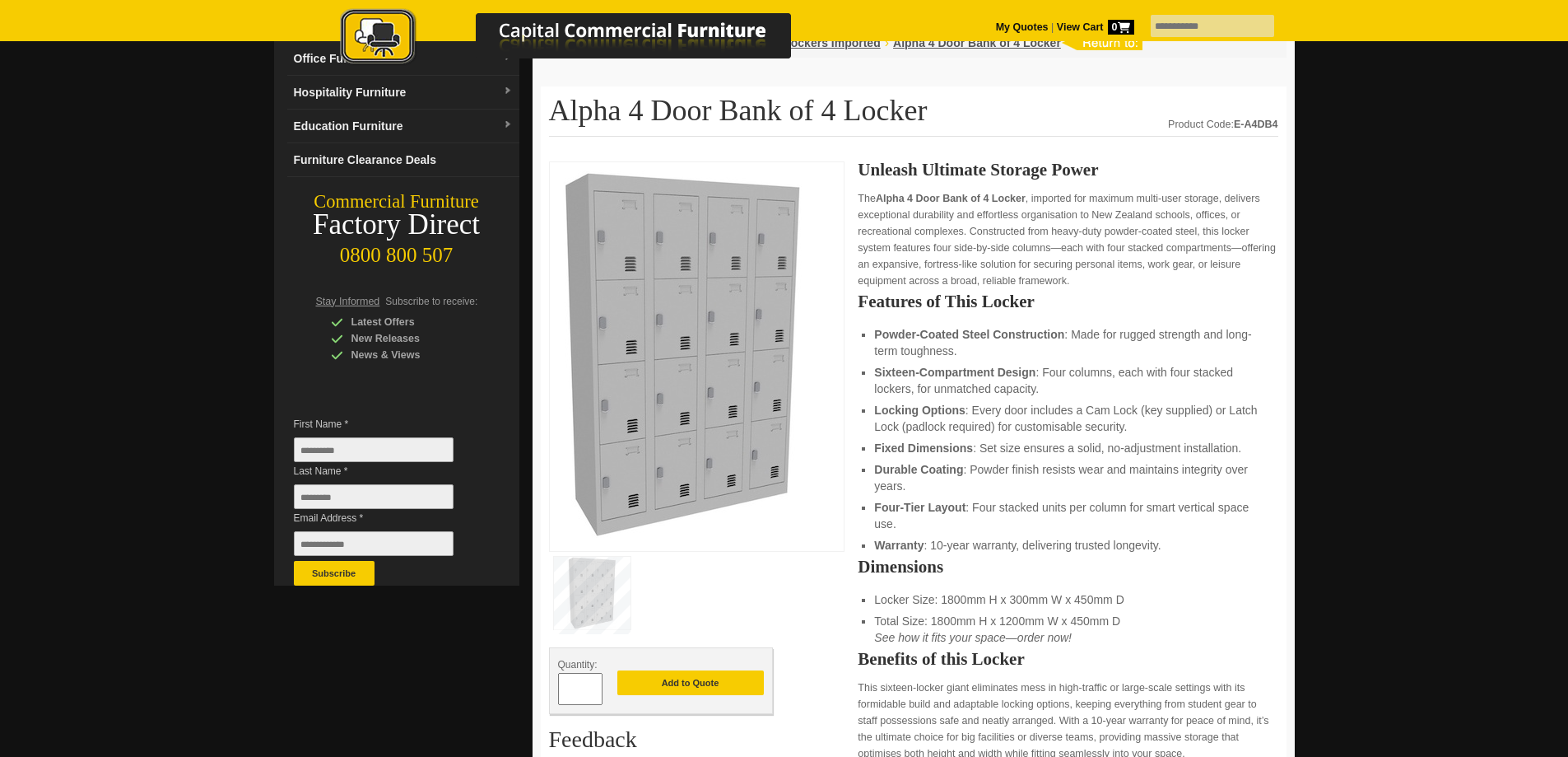
scroll to position [145, 0]
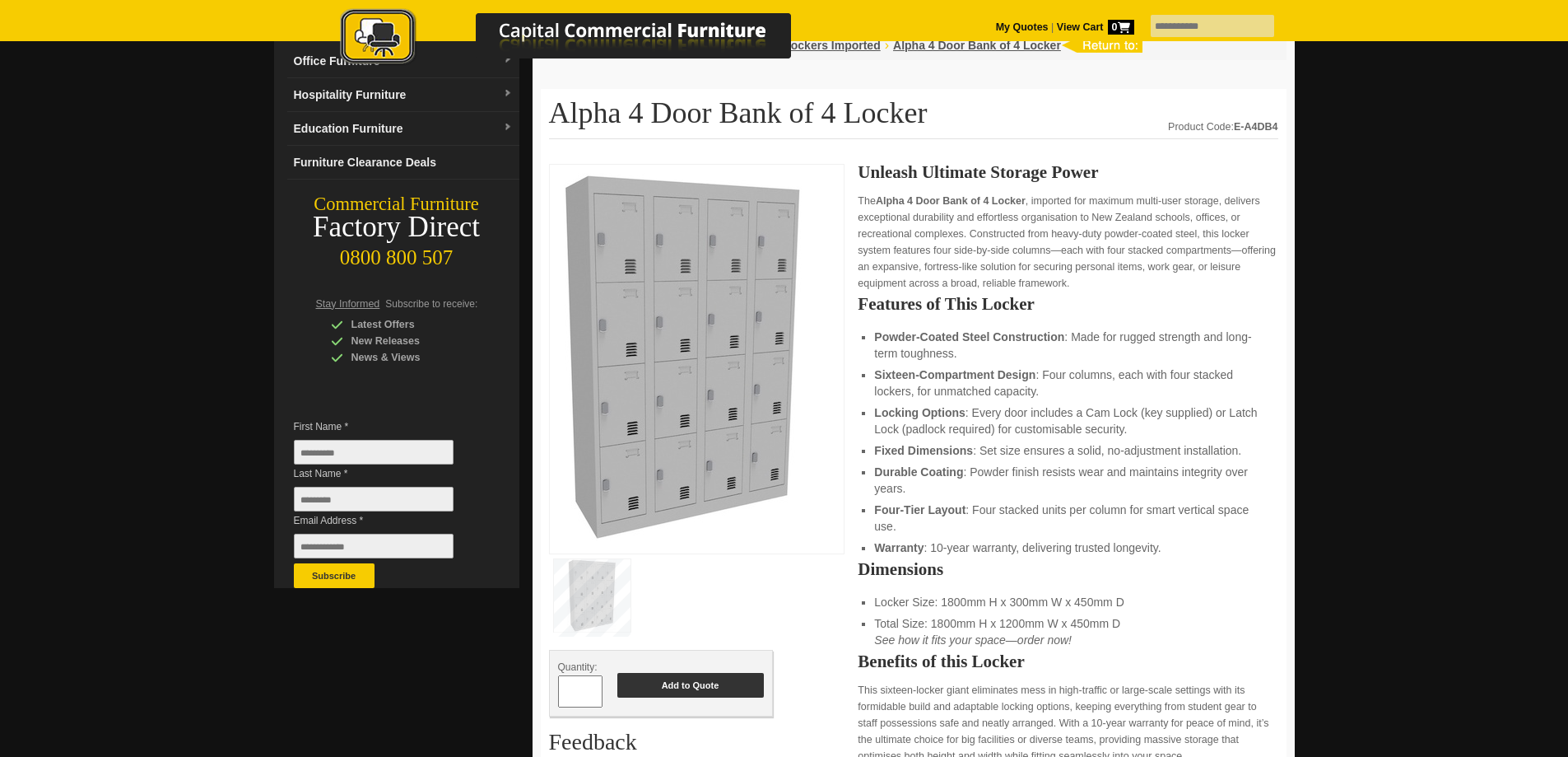
click at [655, 688] on button "Add to Quote" at bounding box center [690, 685] width 146 height 25
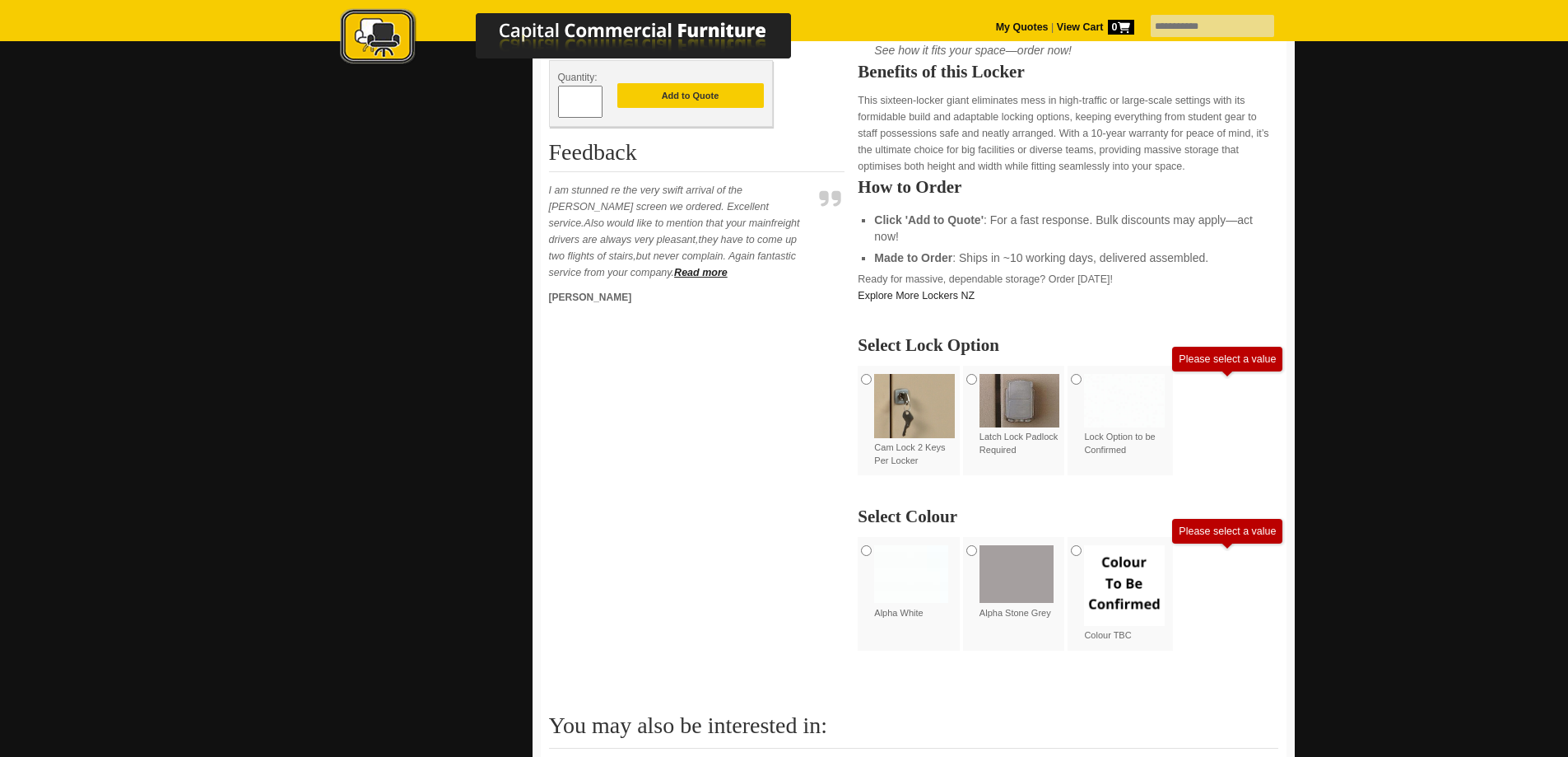
click at [1015, 404] on img at bounding box center [1020, 400] width 81 height 54
click at [994, 564] on img at bounding box center [1016, 575] width 74 height 58
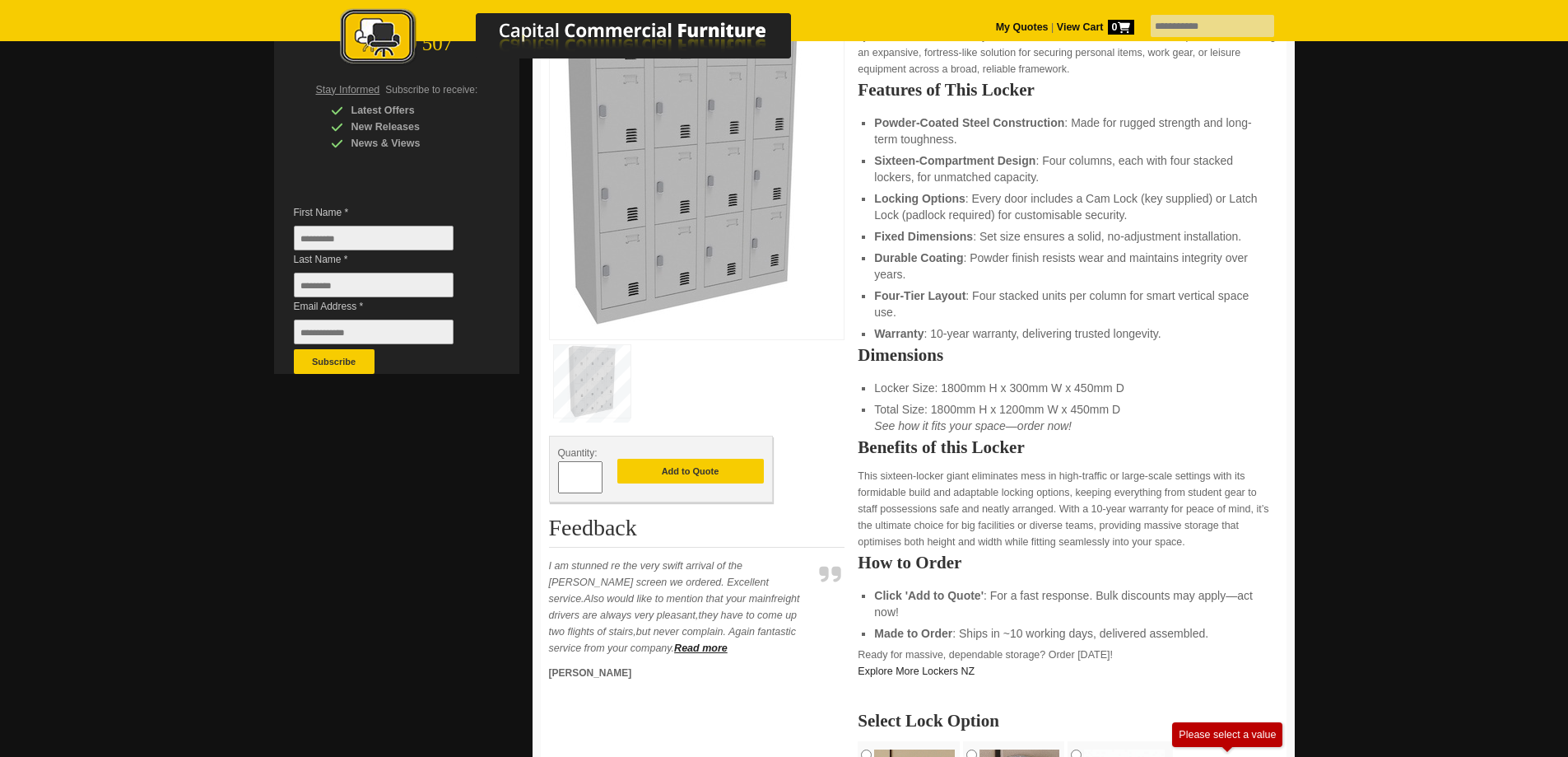
scroll to position [383, 0]
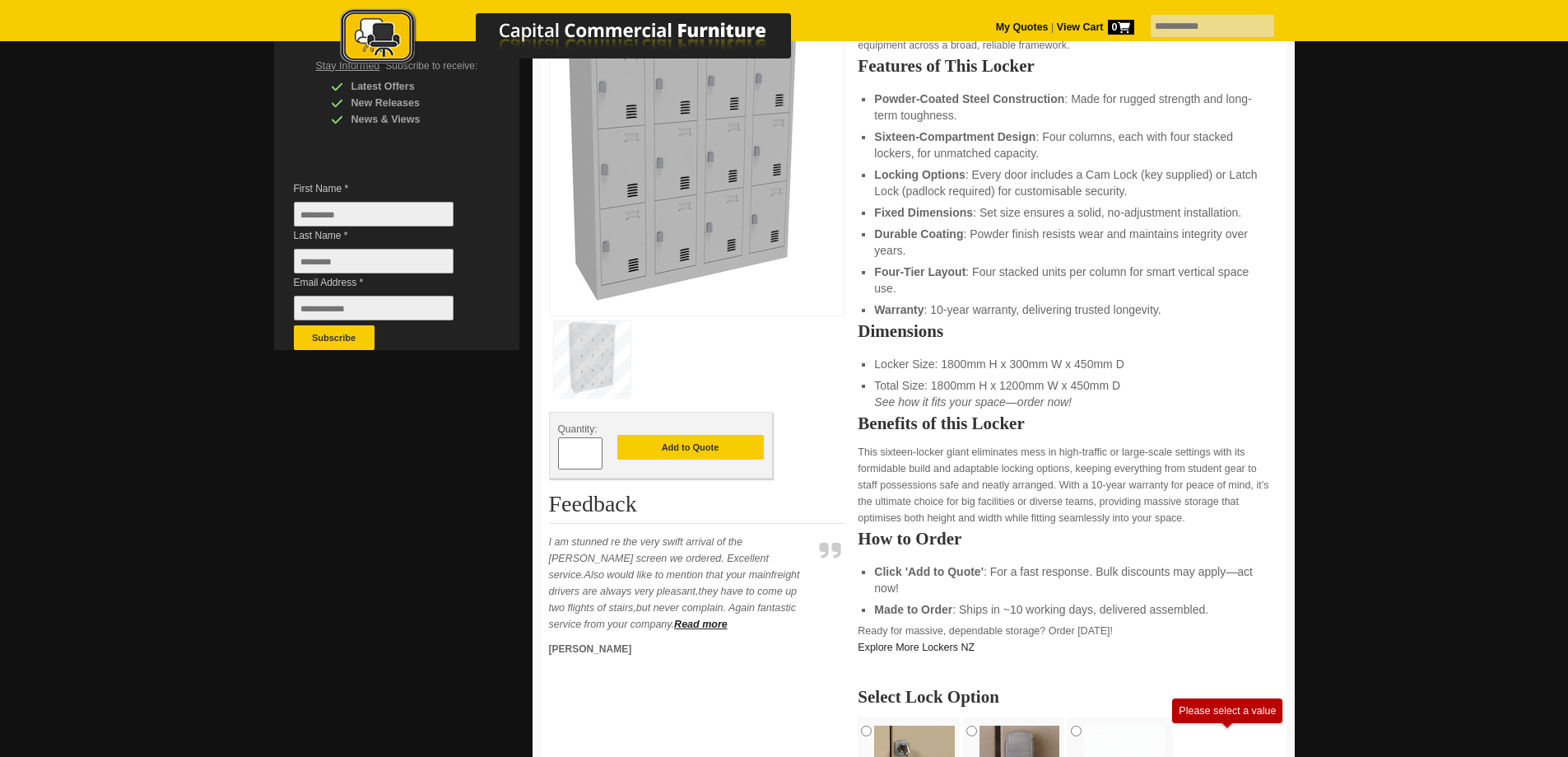
click at [1530, 142] on div at bounding box center [784, 676] width 1568 height 1930
click at [716, 445] on button "Add to Quote" at bounding box center [690, 447] width 146 height 25
